Goal: Information Seeking & Learning: Learn about a topic

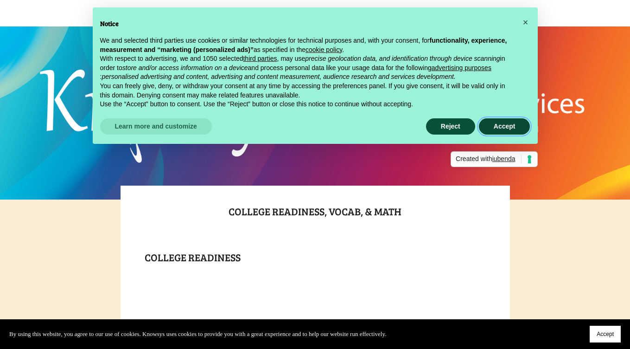
click at [496, 132] on button "Accept" at bounding box center [504, 126] width 51 height 17
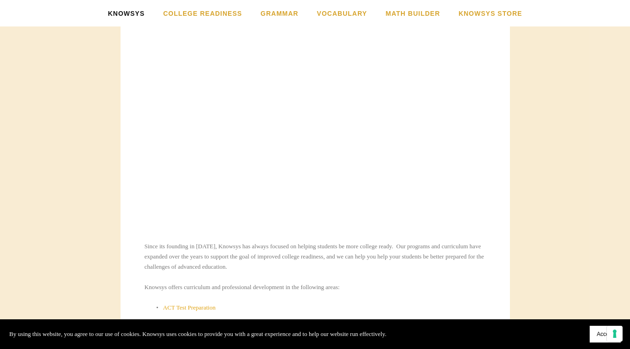
scroll to position [244, 0]
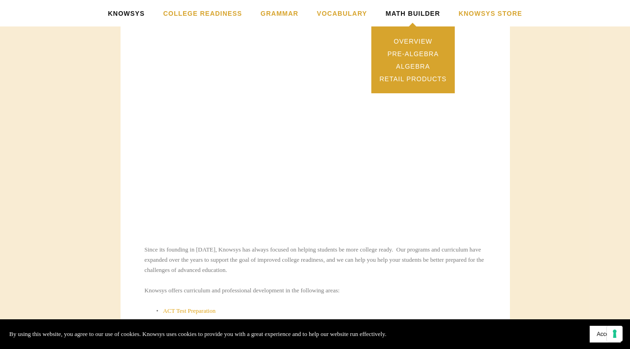
click at [417, 12] on link "Math Builder" at bounding box center [413, 13] width 55 height 26
click at [422, 40] on link "Overview" at bounding box center [412, 41] width 83 height 13
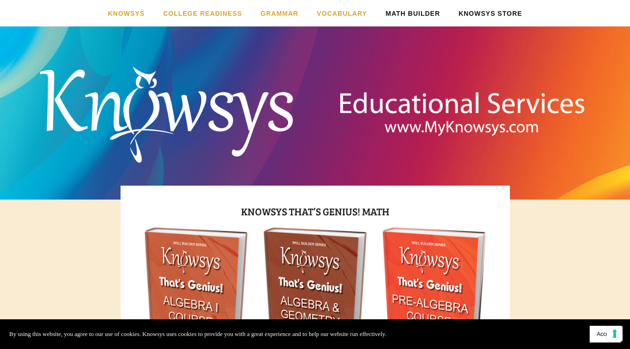
click at [481, 14] on link "Knowsys Store" at bounding box center [490, 13] width 64 height 26
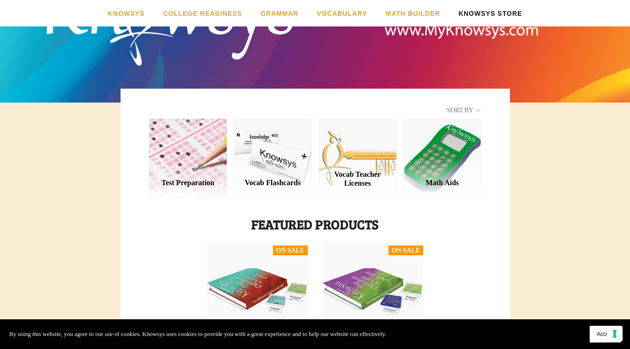
scroll to position [97, 0]
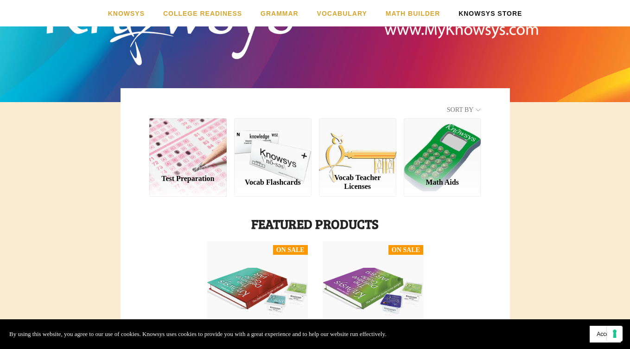
click at [204, 138] on div "Test Preparation" at bounding box center [187, 157] width 77 height 78
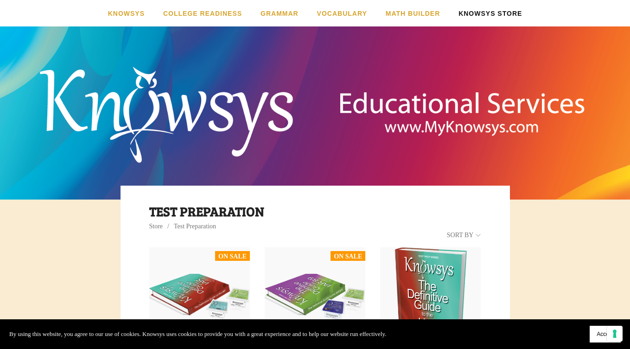
click at [30, 89] on header "Knowsys Home Contact Us Order Form & Flyers SAT/ACT: Test Optional/Blind Colleg…" at bounding box center [315, 92] width 630 height 185
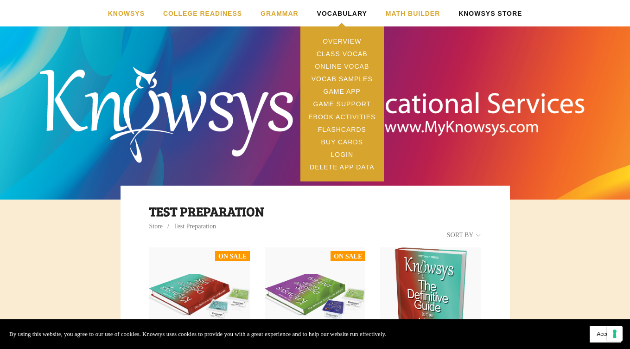
click at [341, 12] on link "Vocabulary" at bounding box center [342, 13] width 50 height 26
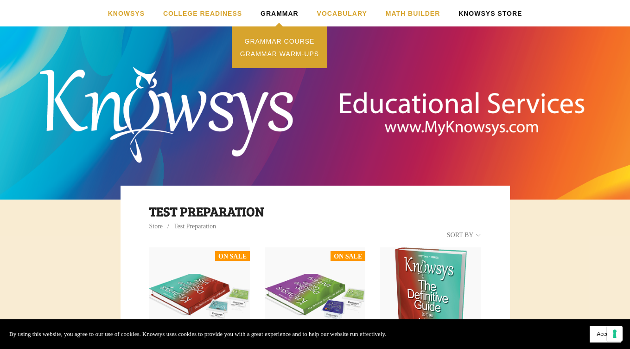
click at [279, 8] on link "Grammar" at bounding box center [280, 13] width 38 height 26
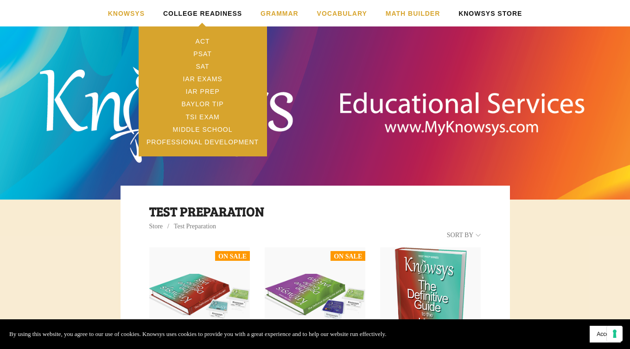
click at [209, 12] on link "College Readiness" at bounding box center [202, 13] width 79 height 26
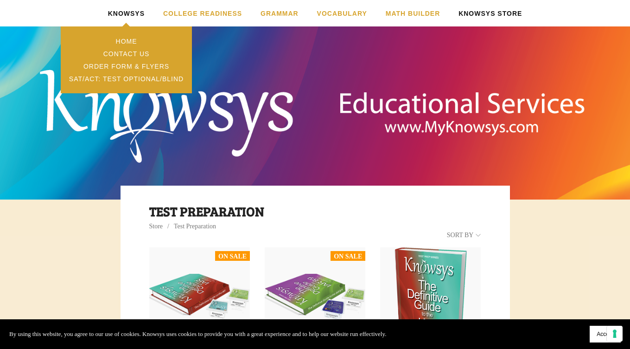
click at [140, 12] on link "Knowsys" at bounding box center [126, 13] width 37 height 26
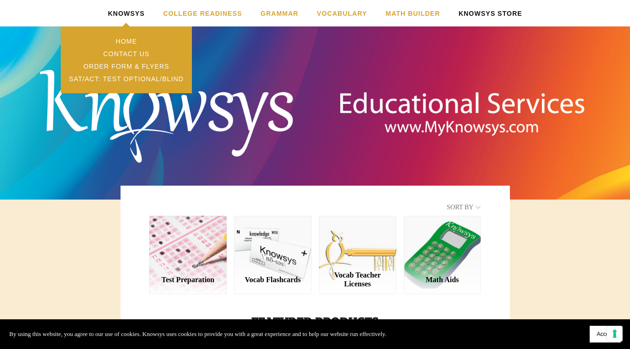
click at [131, 10] on link "Knowsys" at bounding box center [126, 13] width 37 height 26
click at [133, 42] on link "Home" at bounding box center [126, 41] width 131 height 13
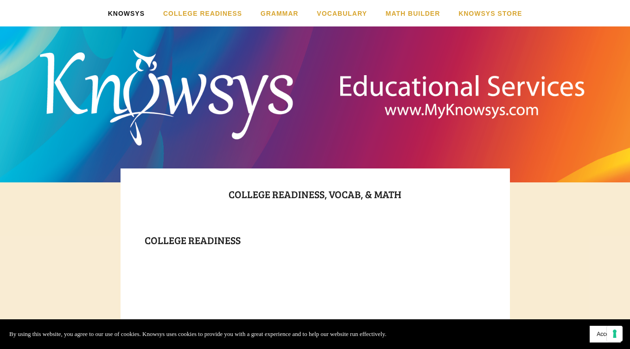
scroll to position [18, 0]
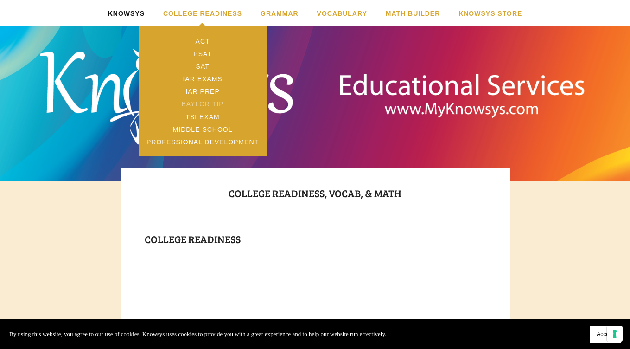
click at [218, 103] on link "Baylor TIP" at bounding box center [203, 104] width 128 height 13
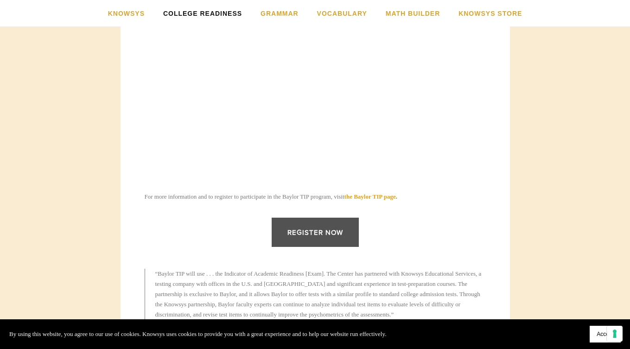
scroll to position [299, 0]
click at [331, 231] on link "Register Now" at bounding box center [315, 230] width 87 height 29
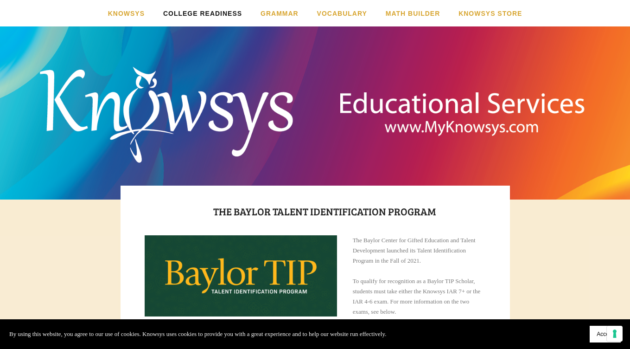
scroll to position [0, 0]
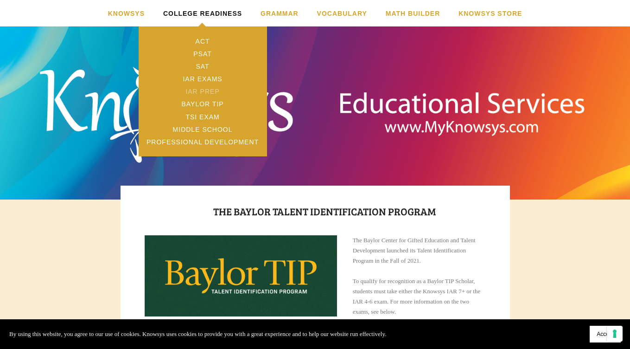
click at [218, 92] on link "IAR Prep" at bounding box center [203, 91] width 128 height 13
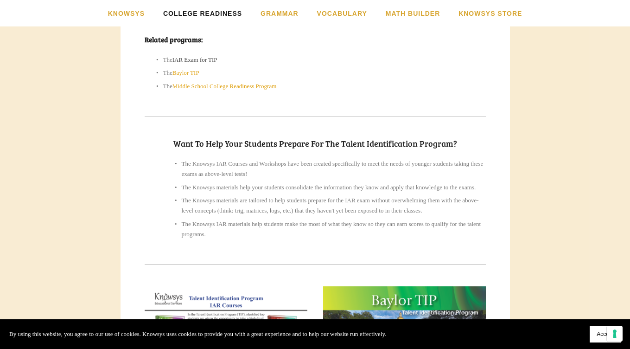
scroll to position [643, 0]
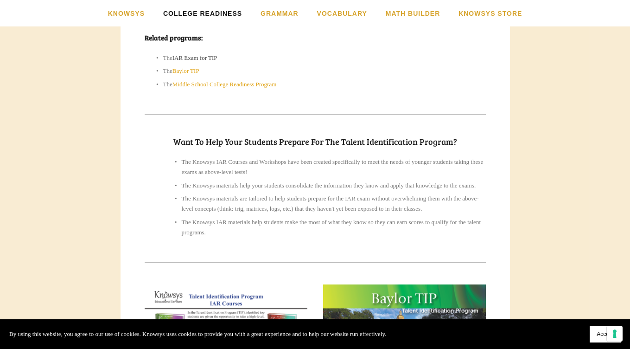
click at [213, 61] on link "IAR Exam for TIP" at bounding box center [194, 57] width 45 height 7
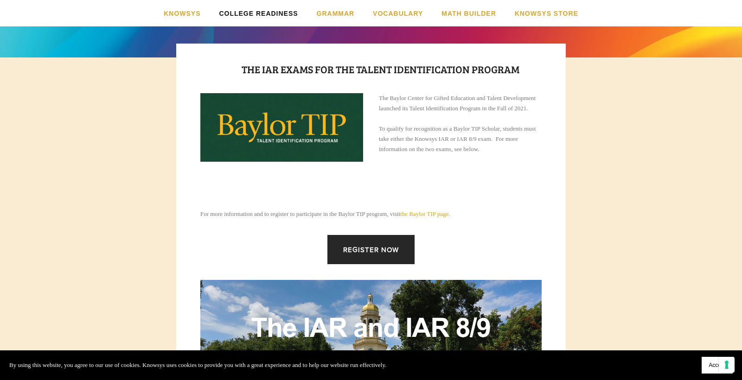
scroll to position [141, 0]
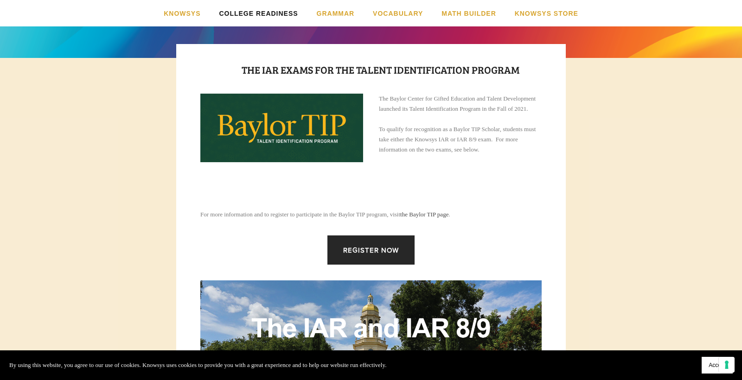
click at [448, 218] on link "the Baylor TIP page" at bounding box center [424, 214] width 48 height 7
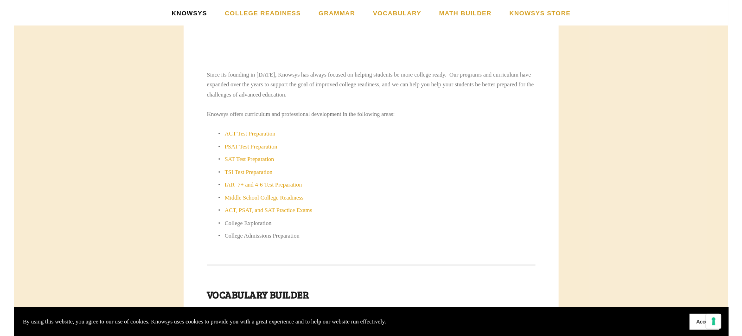
scroll to position [416, 0]
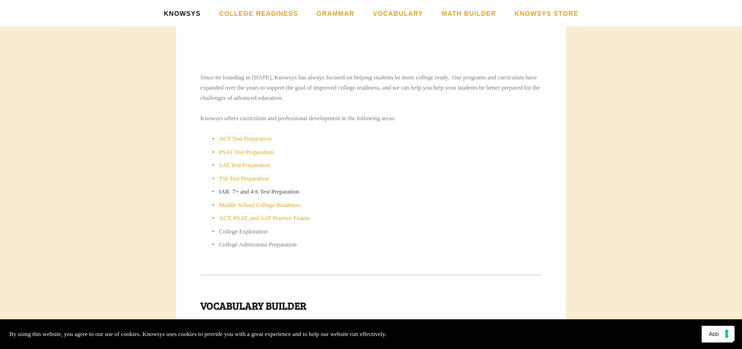
click at [290, 191] on link "IAR 7+ and 4-6 Test Preparation" at bounding box center [259, 191] width 80 height 7
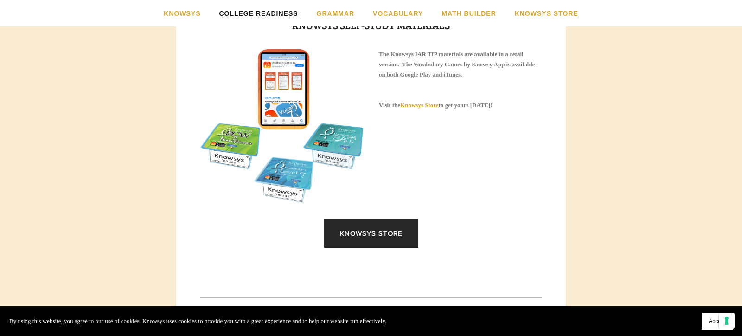
scroll to position [1227, 0]
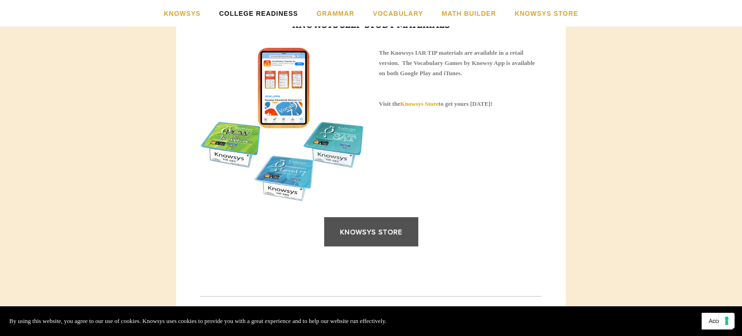
click at [394, 246] on link "Knowsys Store" at bounding box center [371, 231] width 94 height 29
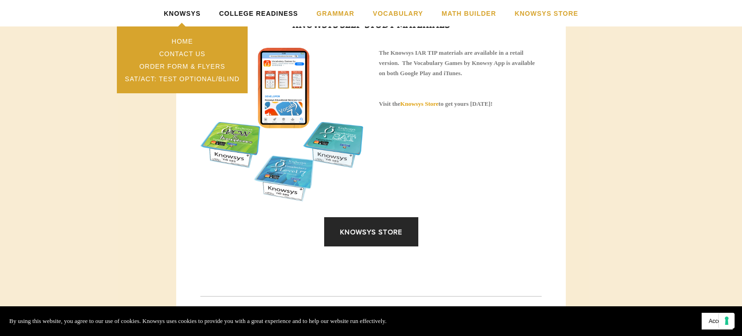
click at [185, 15] on link "Knowsys" at bounding box center [182, 13] width 37 height 26
click at [191, 12] on link "Knowsys" at bounding box center [182, 13] width 37 height 26
click at [222, 78] on link "SAT/ACT: Test Optional/Blind" at bounding box center [182, 78] width 131 height 13
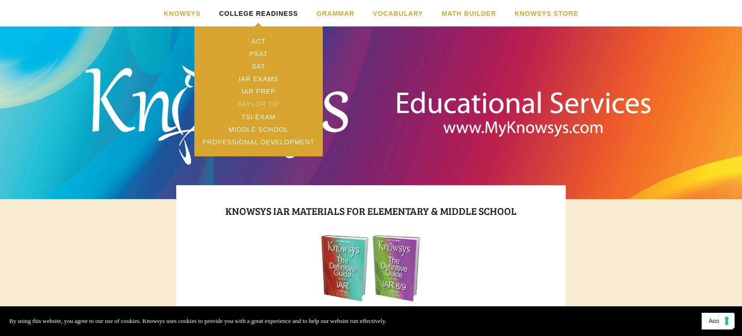
scroll to position [1, 0]
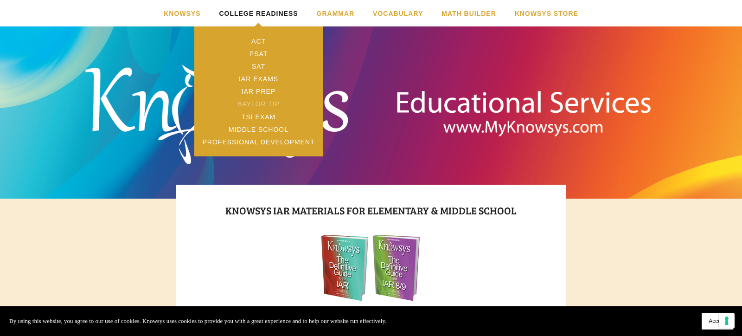
click at [274, 105] on link "Baylor TIP" at bounding box center [258, 104] width 128 height 13
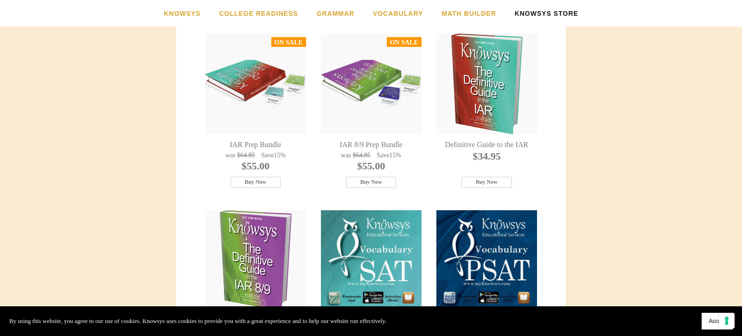
scroll to position [167, 0]
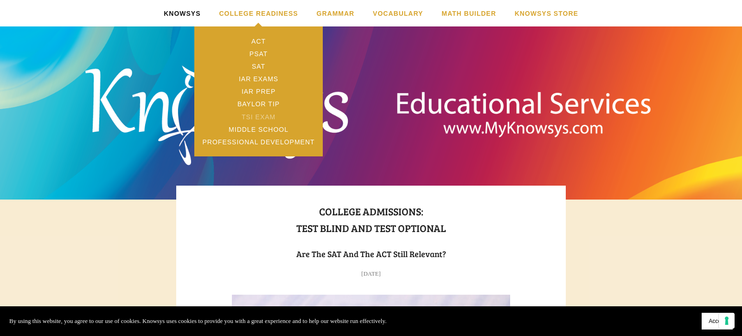
scroll to position [2, 0]
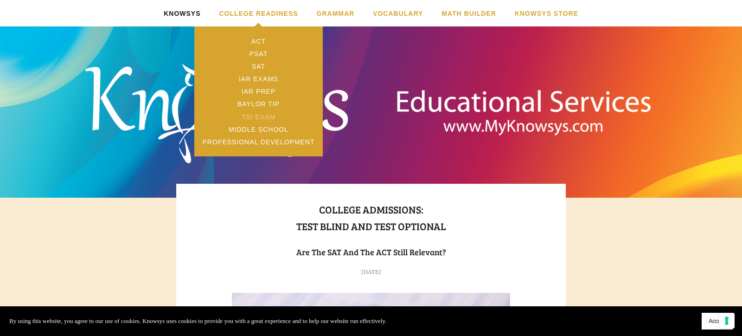
click at [277, 116] on link "TSI Exam" at bounding box center [258, 116] width 128 height 13
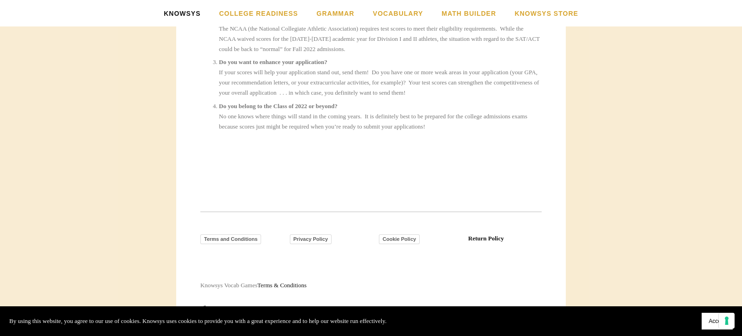
scroll to position [935, 0]
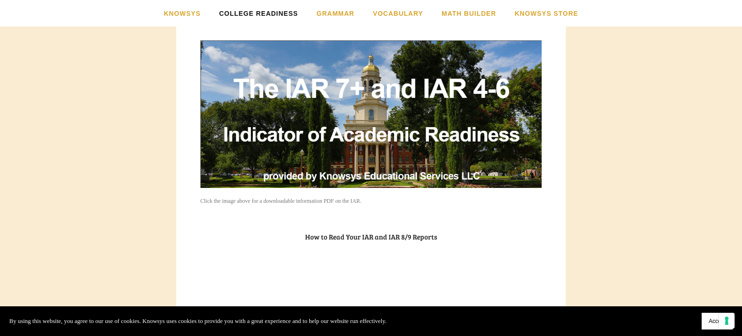
scroll to position [677, 0]
click at [274, 105] on img at bounding box center [370, 113] width 341 height 147
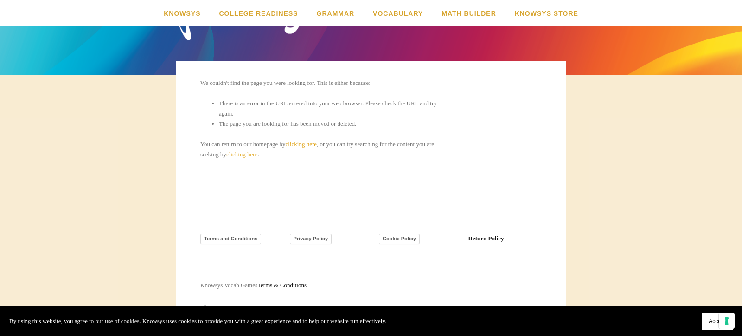
scroll to position [124, 0]
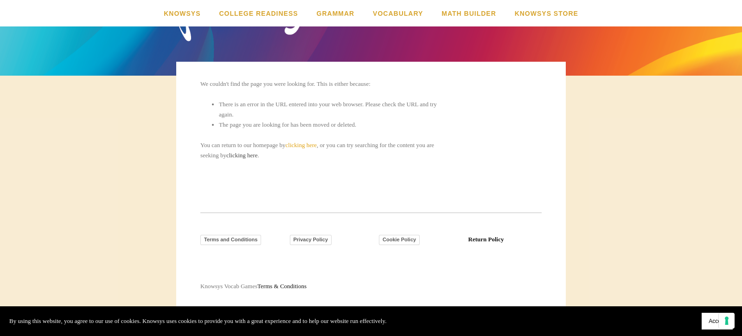
click at [258, 155] on link "clicking here" at bounding box center [242, 155] width 32 height 7
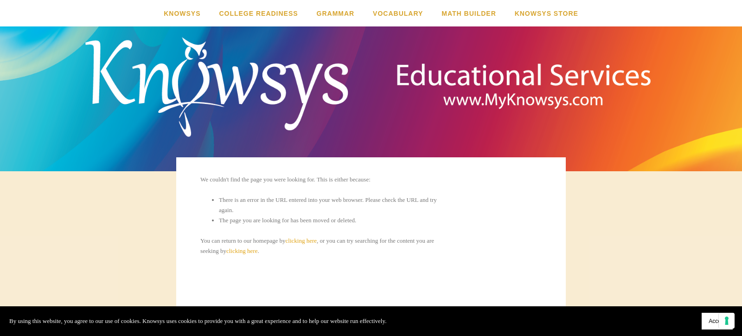
scroll to position [31, 0]
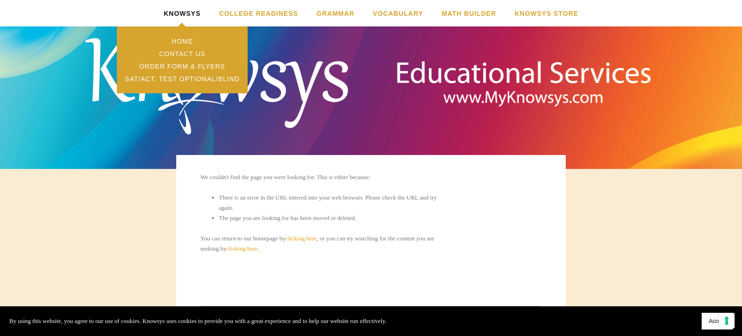
click at [172, 13] on link "Knowsys" at bounding box center [182, 13] width 37 height 26
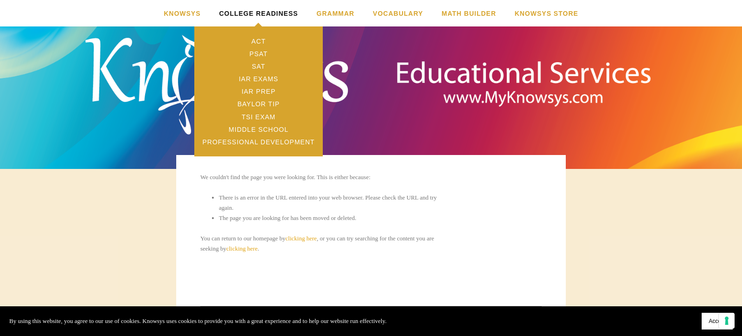
click at [240, 8] on link "College Readiness" at bounding box center [258, 13] width 79 height 26
click at [266, 102] on link "Baylor TIP" at bounding box center [258, 104] width 128 height 13
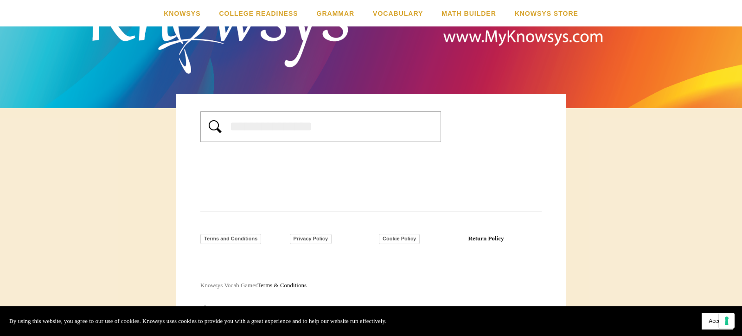
scroll to position [92, 0]
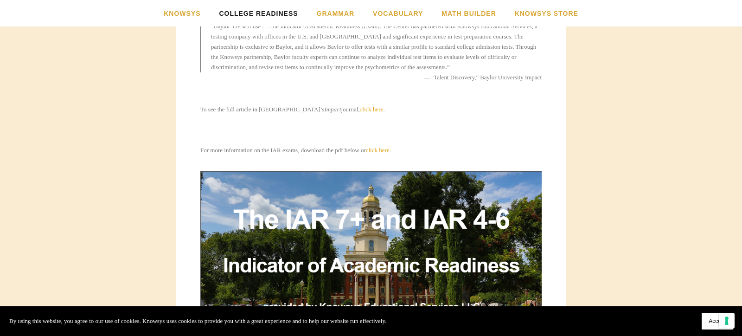
scroll to position [544, 0]
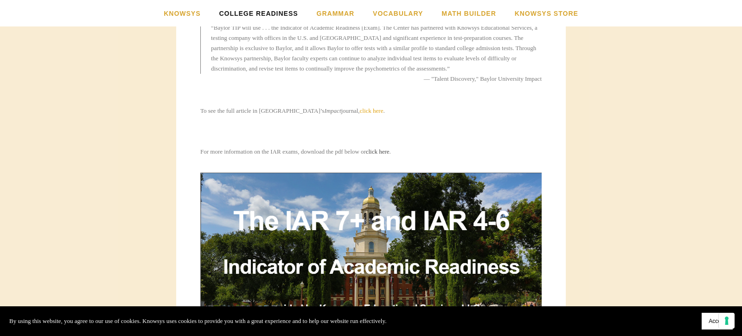
click at [389, 151] on link "click here" at bounding box center [378, 151] width 24 height 7
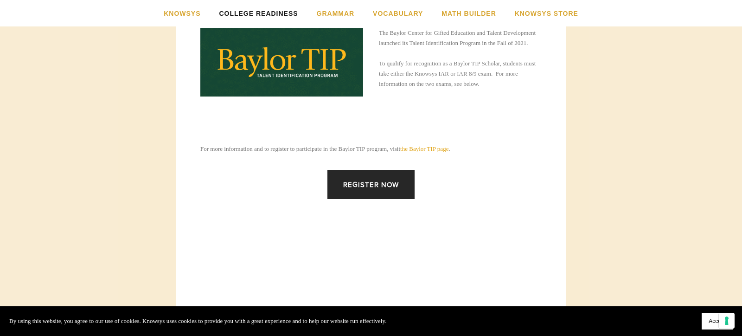
scroll to position [207, 0]
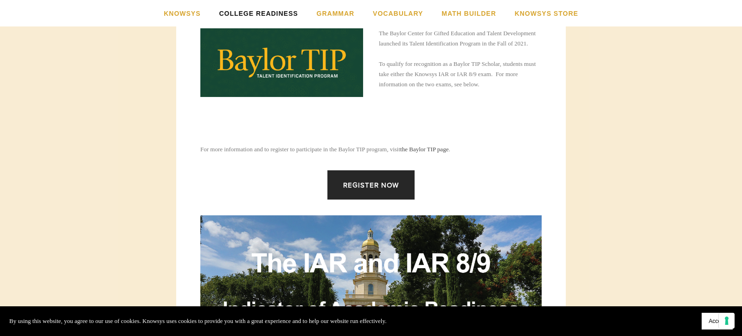
click at [445, 151] on link "the Baylor TIP page" at bounding box center [424, 149] width 48 height 7
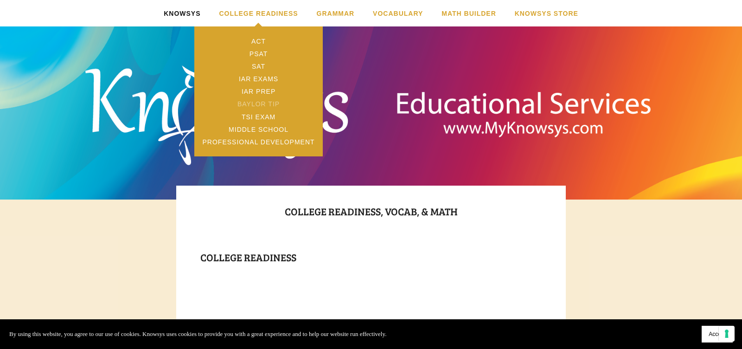
click at [275, 105] on link "Baylor TIP" at bounding box center [258, 104] width 128 height 13
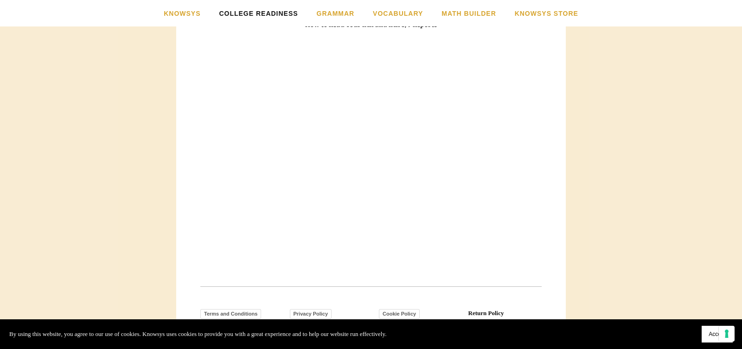
scroll to position [855, 0]
